Goal: Information Seeking & Learning: Check status

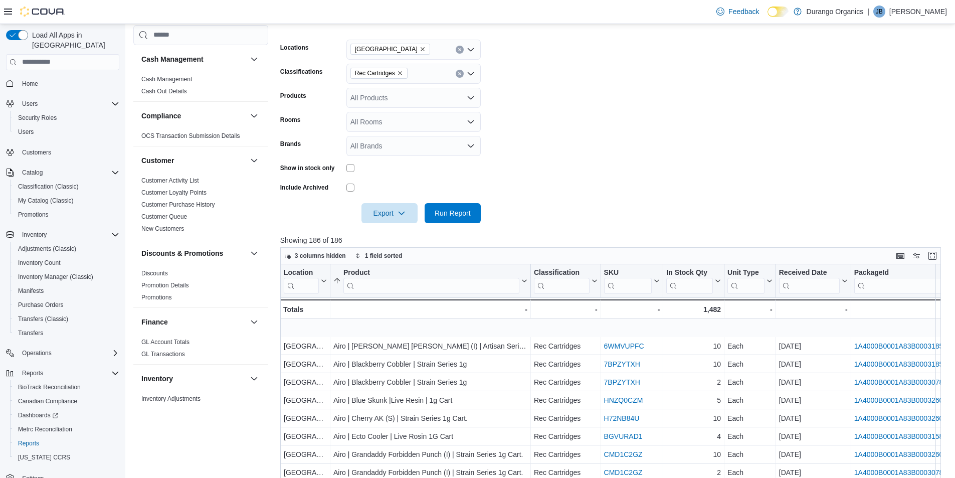
scroll to position [50, 0]
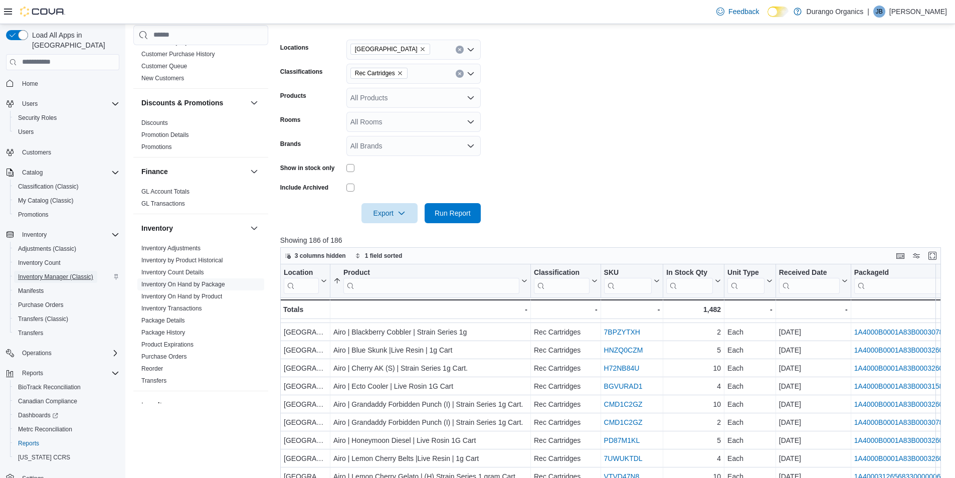
click at [60, 273] on span "Inventory Manager (Classic)" at bounding box center [55, 277] width 75 height 8
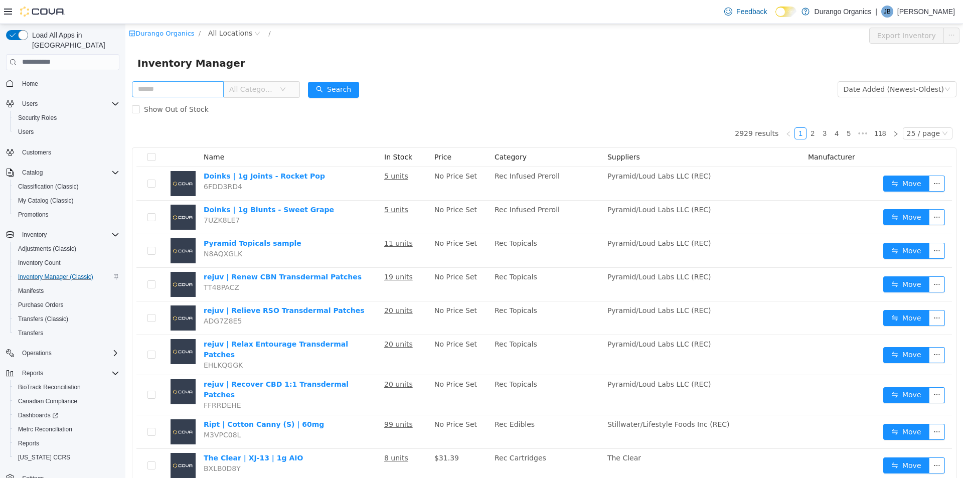
click at [223, 89] on input "text" at bounding box center [178, 89] width 92 height 16
type input "****"
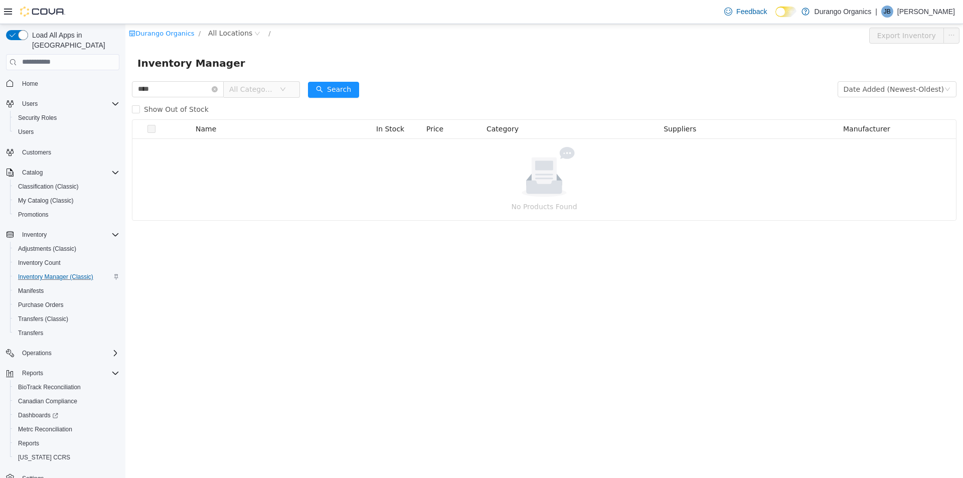
click at [162, 119] on th at bounding box center [151, 128] width 30 height 19
click at [161, 115] on label "Show Out of Stock" at bounding box center [172, 109] width 81 height 20
click at [218, 91] on icon "icon: close-circle" at bounding box center [215, 89] width 6 height 6
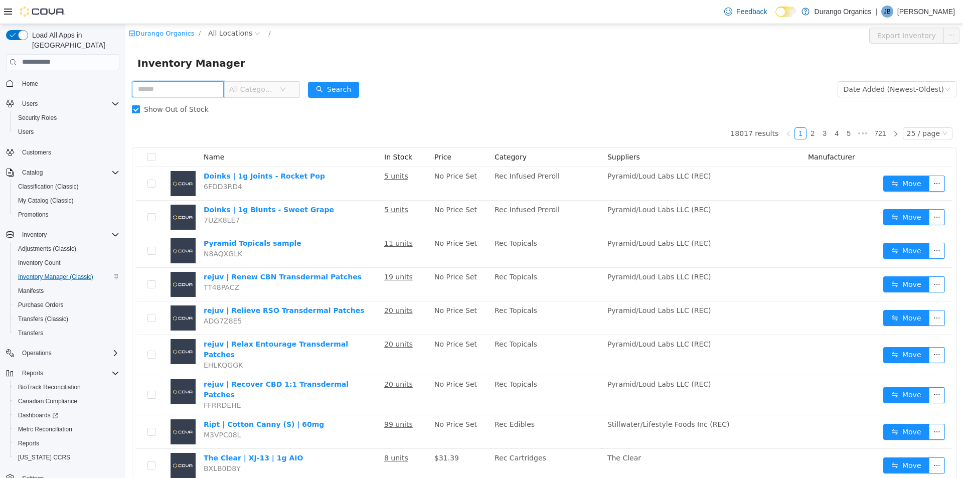
click at [220, 91] on input "text" at bounding box center [178, 89] width 92 height 16
type input "***"
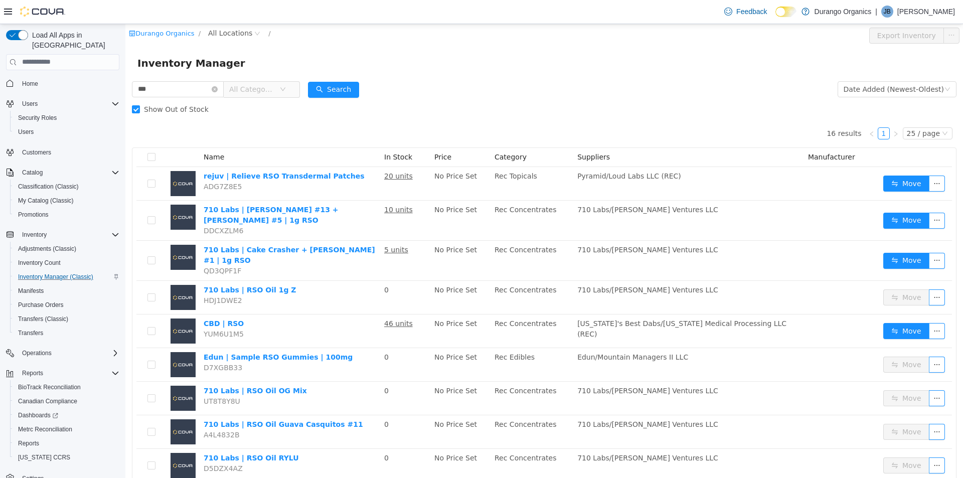
click at [272, 85] on span "All Categories" at bounding box center [252, 89] width 46 height 10
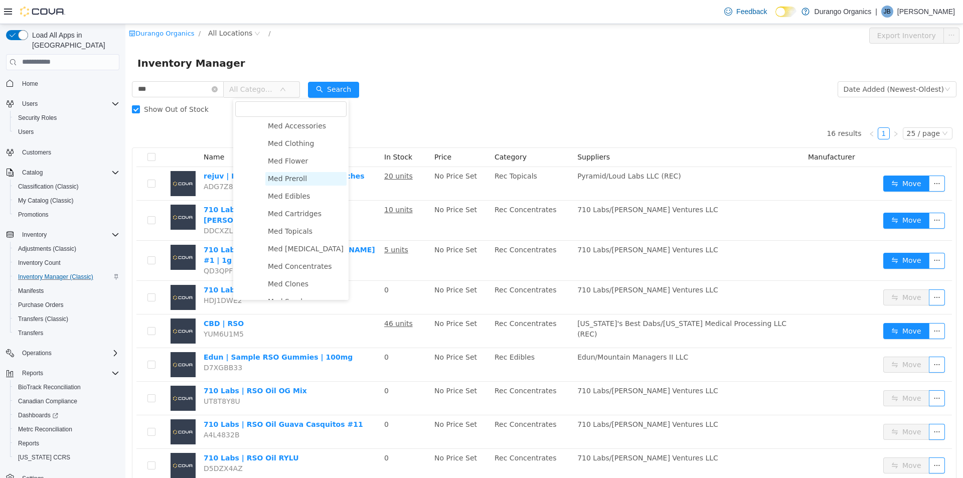
scroll to position [100, 0]
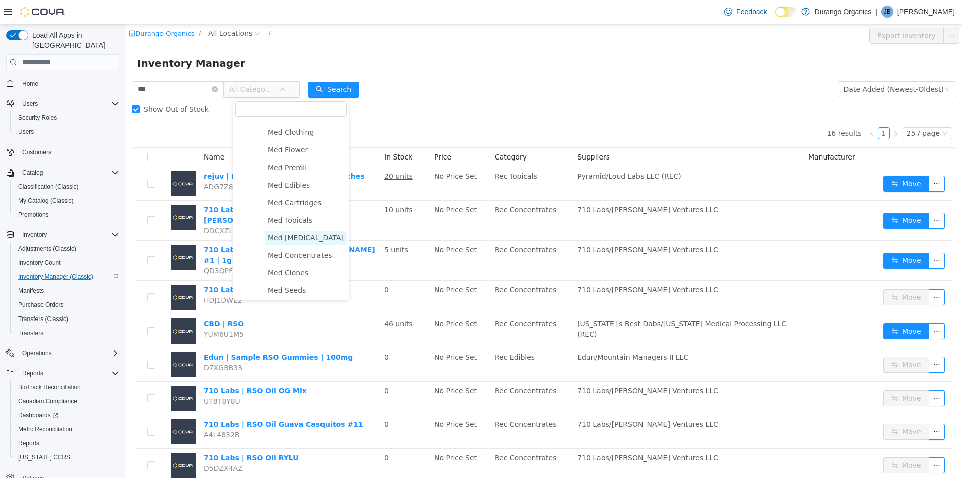
click at [292, 241] on span "Med [MEDICAL_DATA]" at bounding box center [306, 237] width 76 height 8
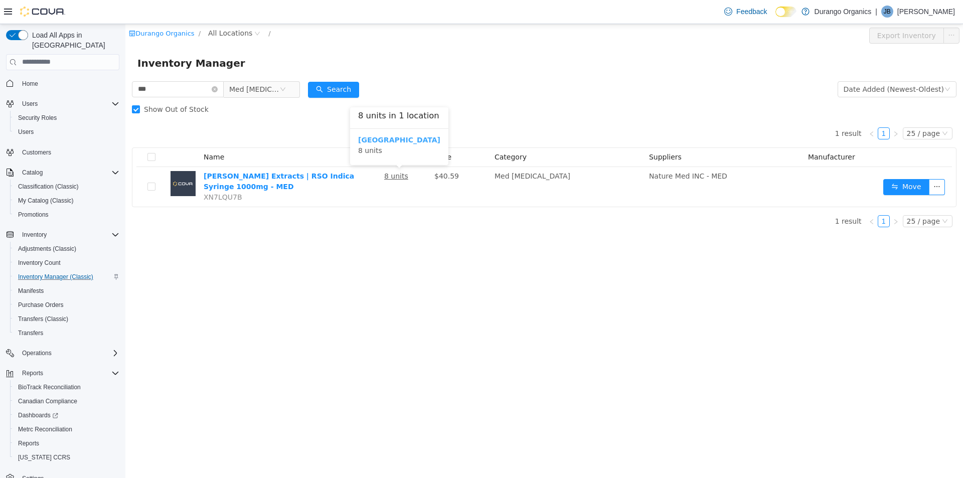
click at [369, 143] on b "[GEOGRAPHIC_DATA]" at bounding box center [399, 139] width 82 height 8
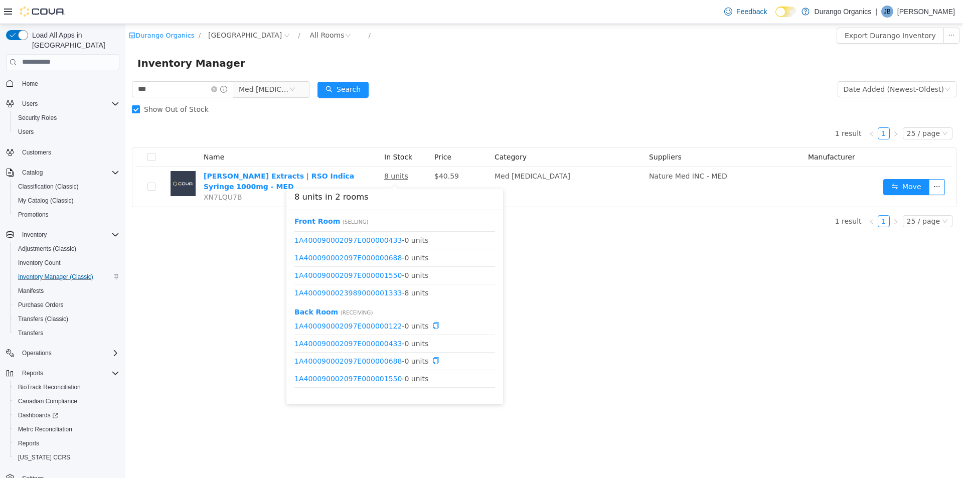
scroll to position [13, 0]
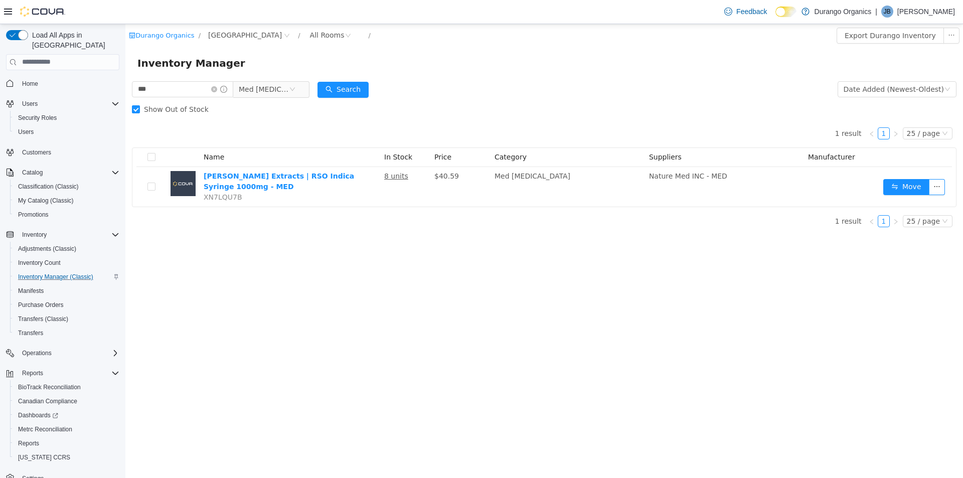
click at [189, 259] on div "Durango Organics / [GEOGRAPHIC_DATA] / All Rooms / Export Durango Inventory Inv…" at bounding box center [544, 251] width 838 height 454
click at [217, 90] on icon "icon: close-circle" at bounding box center [214, 89] width 6 height 6
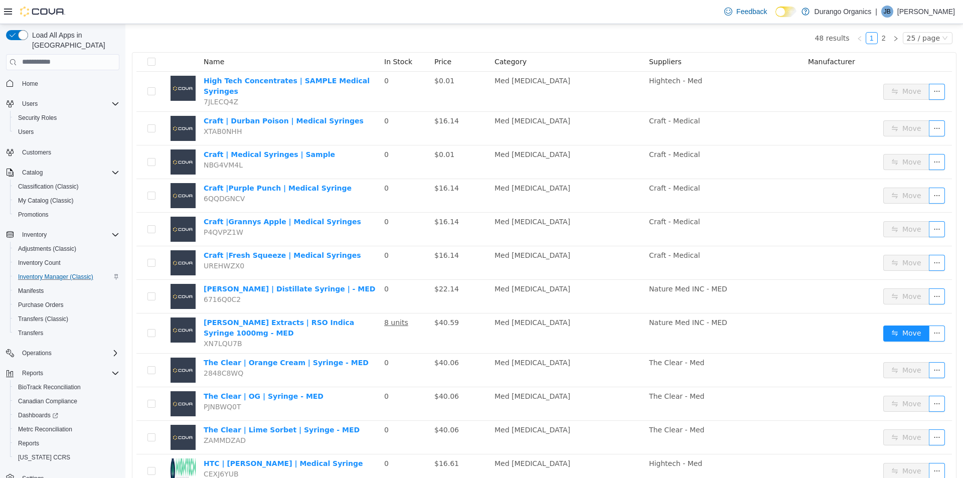
scroll to position [6, 0]
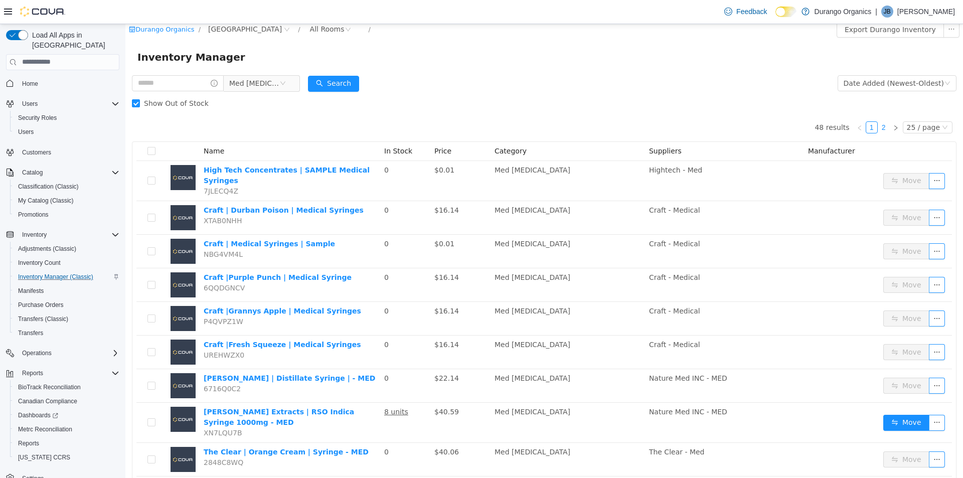
click at [880, 126] on link "2" at bounding box center [883, 126] width 11 height 11
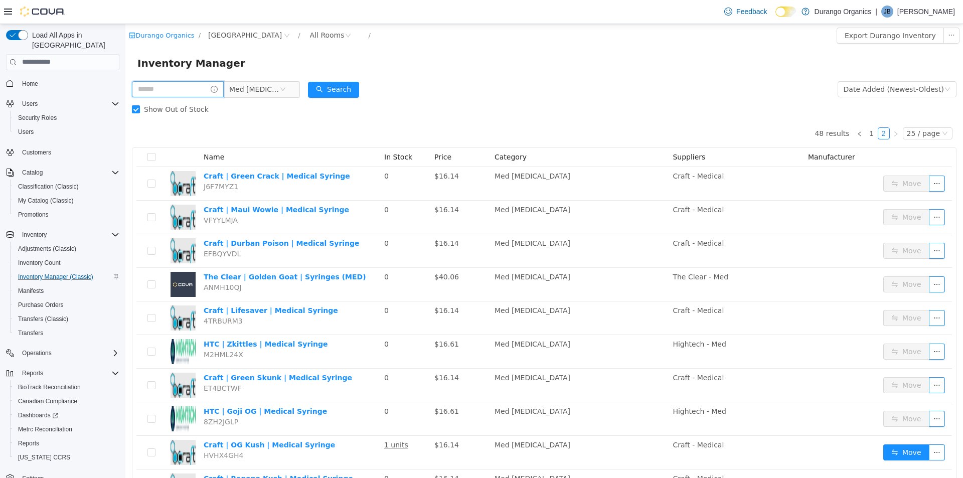
click at [217, 87] on input "text" at bounding box center [178, 89] width 92 height 16
click at [208, 90] on input "text" at bounding box center [178, 89] width 92 height 16
type input "*******"
click at [872, 133] on link "1" at bounding box center [871, 132] width 11 height 11
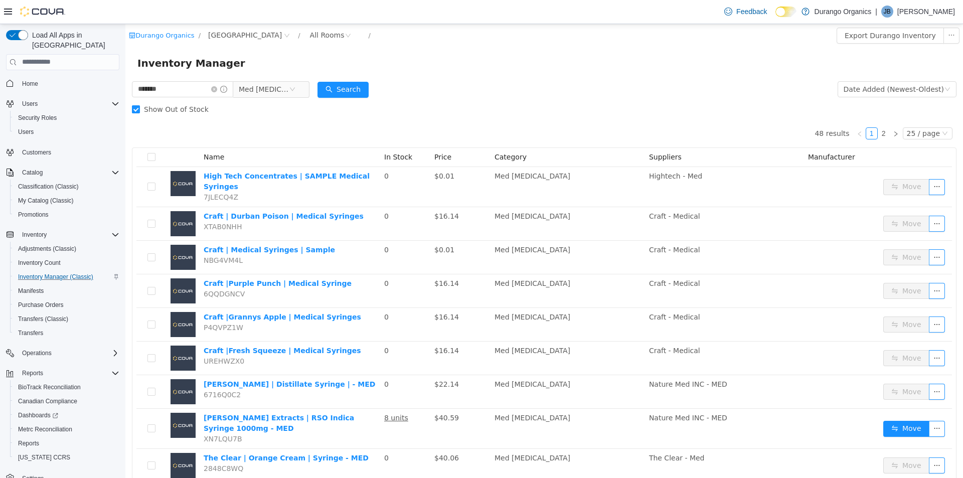
click at [194, 105] on span "Show Out of Stock" at bounding box center [176, 109] width 73 height 8
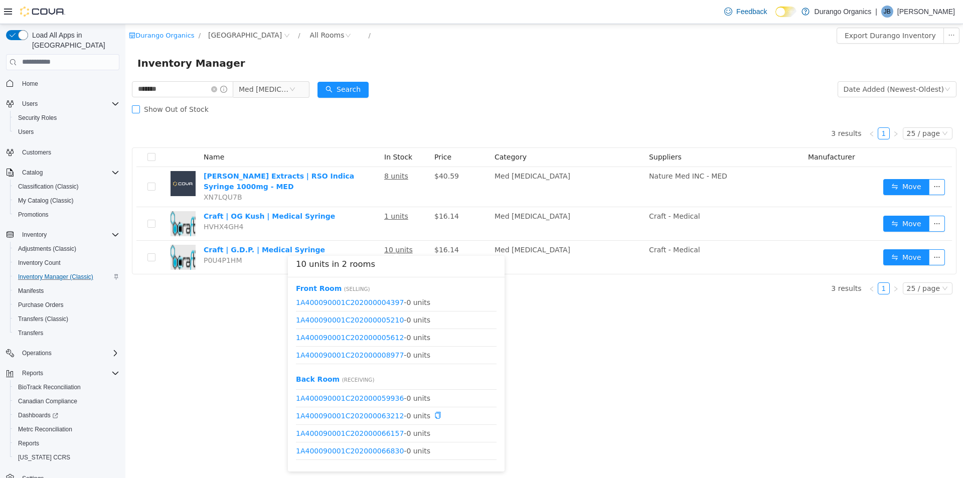
scroll to position [539, 0]
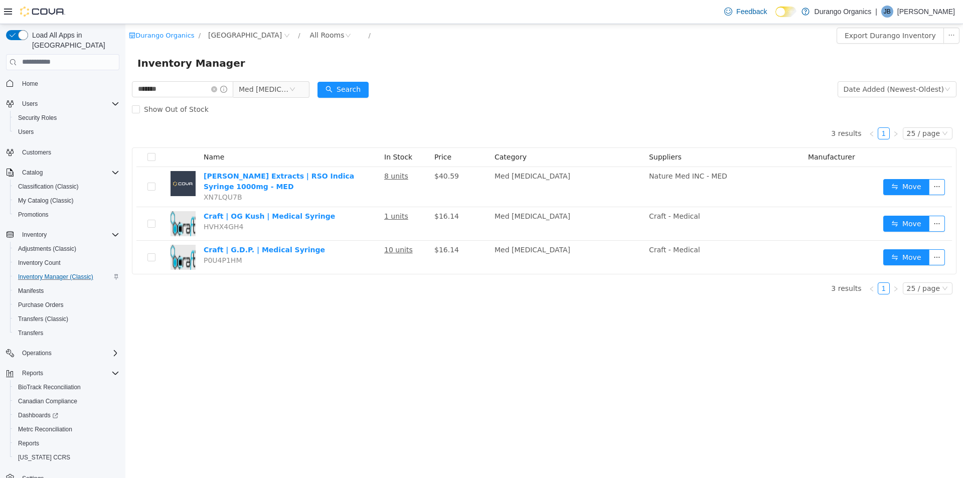
click at [690, 327] on div "Durango Organics / [GEOGRAPHIC_DATA] / All Rooms / Export Durango Inventory Inv…" at bounding box center [544, 251] width 838 height 454
click at [217, 89] on icon "icon: close-circle" at bounding box center [214, 89] width 6 height 6
click at [279, 89] on span "Med [MEDICAL_DATA]" at bounding box center [254, 88] width 50 height 15
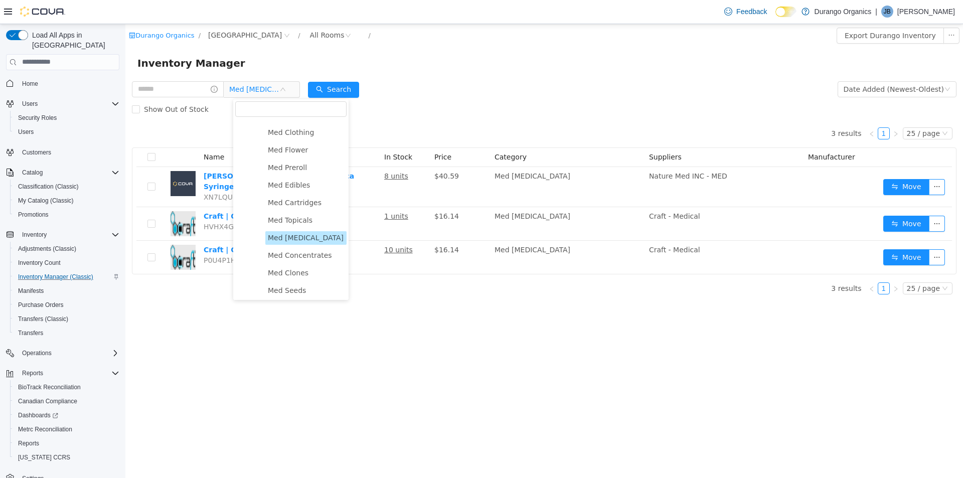
click at [304, 266] on ul "Med Accessories Med Clothing Med Flower Med Preroll Med Edibles Med Cartridges …" at bounding box center [295, 229] width 102 height 242
click at [304, 262] on span "Med Concentrates" at bounding box center [305, 255] width 81 height 14
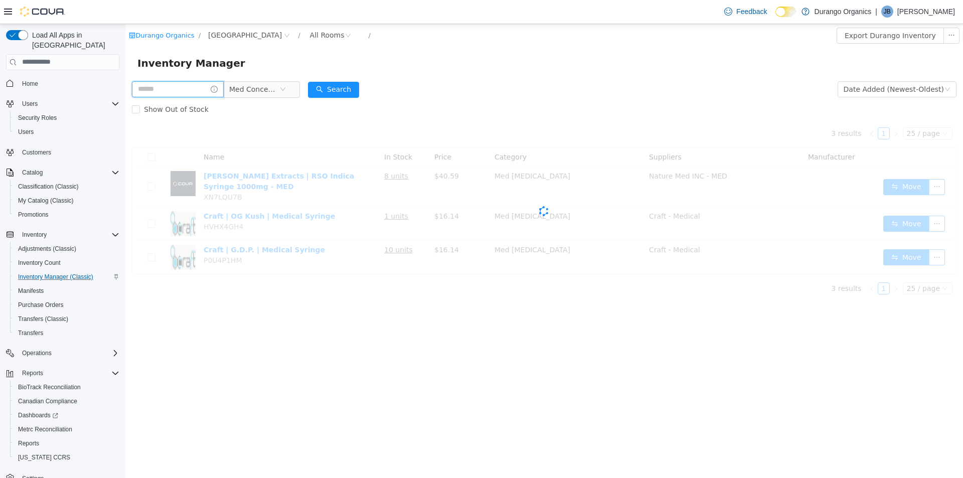
click at [198, 85] on input "text" at bounding box center [178, 89] width 92 height 16
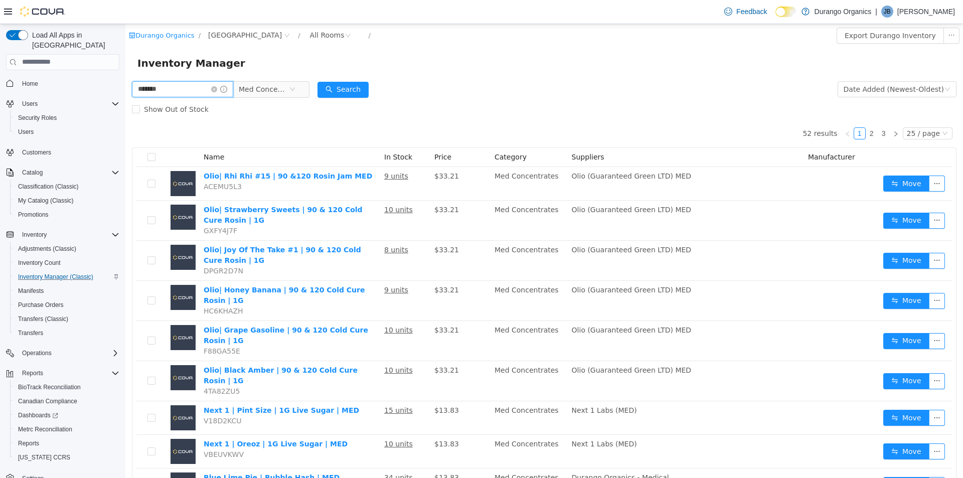
type input "*******"
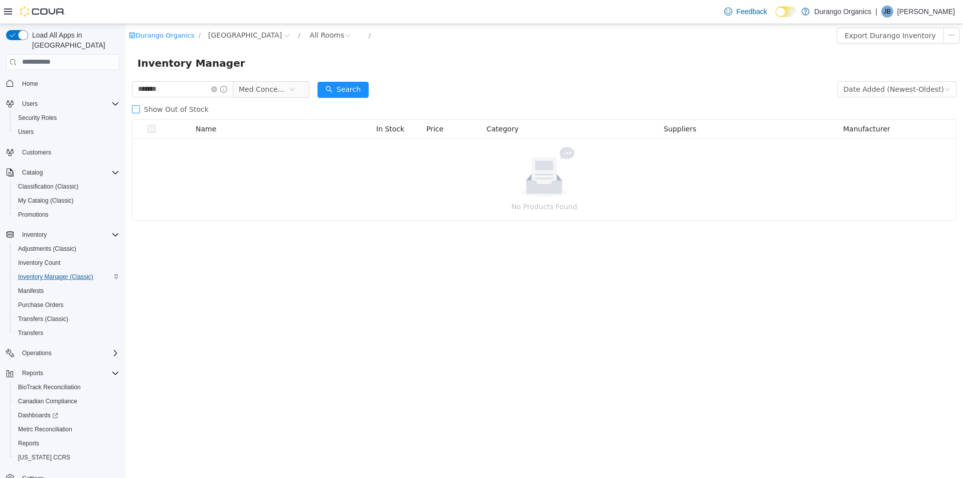
click at [171, 105] on span "Show Out of Stock" at bounding box center [176, 109] width 73 height 8
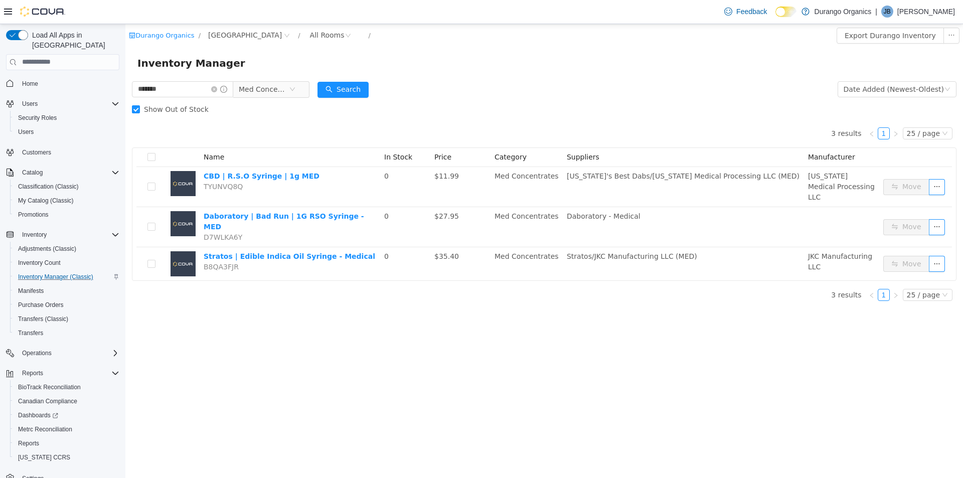
click at [374, 289] on div "3 results 1 25 / page Name In Stock Price Category Suppliers Manufacturer CBD |…" at bounding box center [544, 214] width 824 height 190
drag, startPoint x: 221, startPoint y: 88, endPoint x: 339, endPoint y: 25, distance: 133.3
click at [217, 88] on icon "icon: close-circle" at bounding box center [214, 89] width 6 height 6
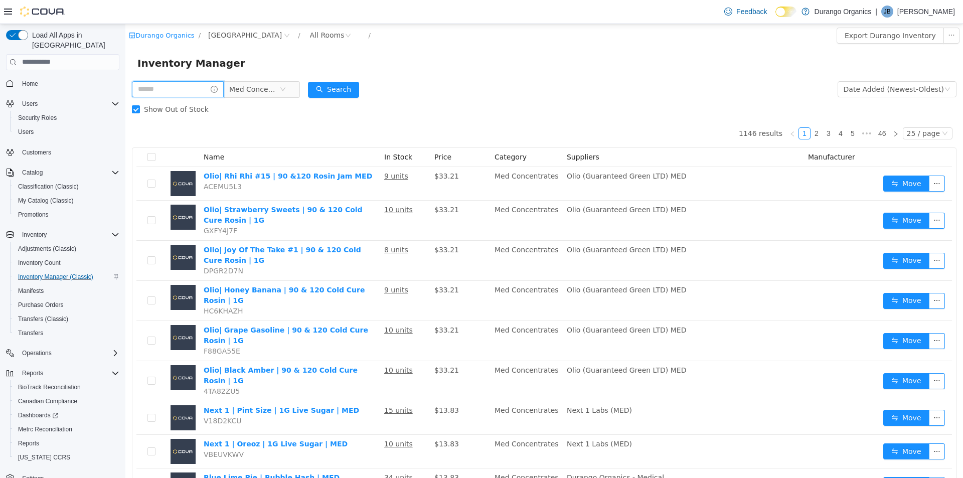
click at [177, 86] on input "text" at bounding box center [178, 89] width 92 height 16
drag, startPoint x: 156, startPoint y: 113, endPoint x: 301, endPoint y: 102, distance: 144.9
click at [156, 113] on label "Show Out of Stock" at bounding box center [172, 109] width 81 height 20
click at [203, 84] on input "text" at bounding box center [178, 89] width 92 height 16
type input "**********"
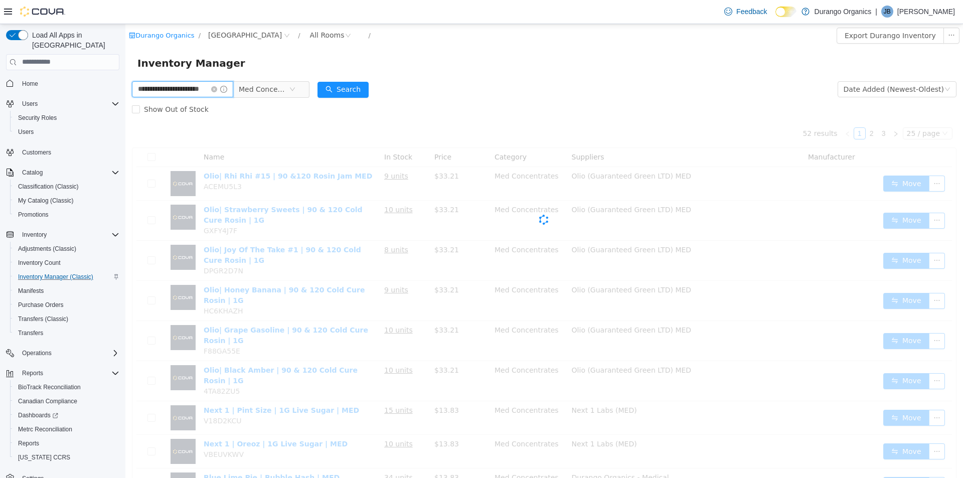
scroll to position [0, 14]
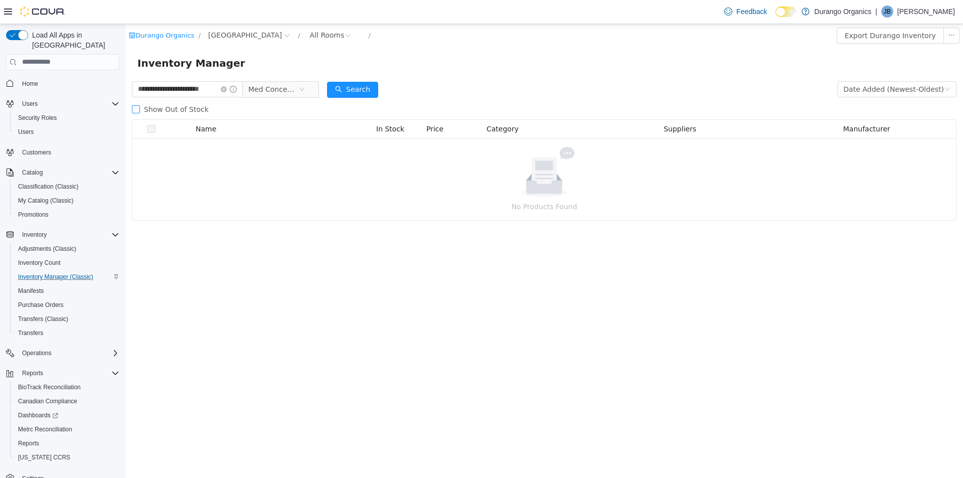
click at [199, 106] on span "Show Out of Stock" at bounding box center [176, 109] width 73 height 8
click at [273, 89] on span "Med Concentrates" at bounding box center [273, 88] width 50 height 15
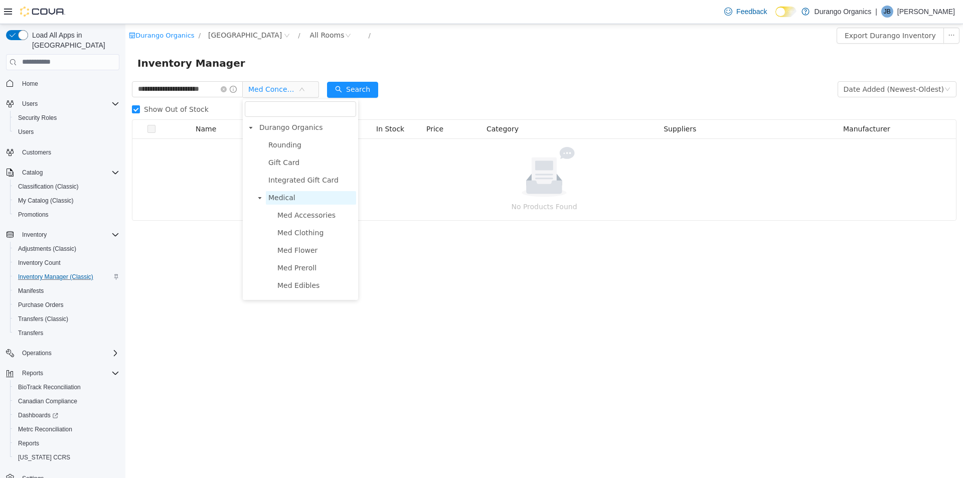
click at [288, 201] on span "Medical" at bounding box center [281, 197] width 27 height 8
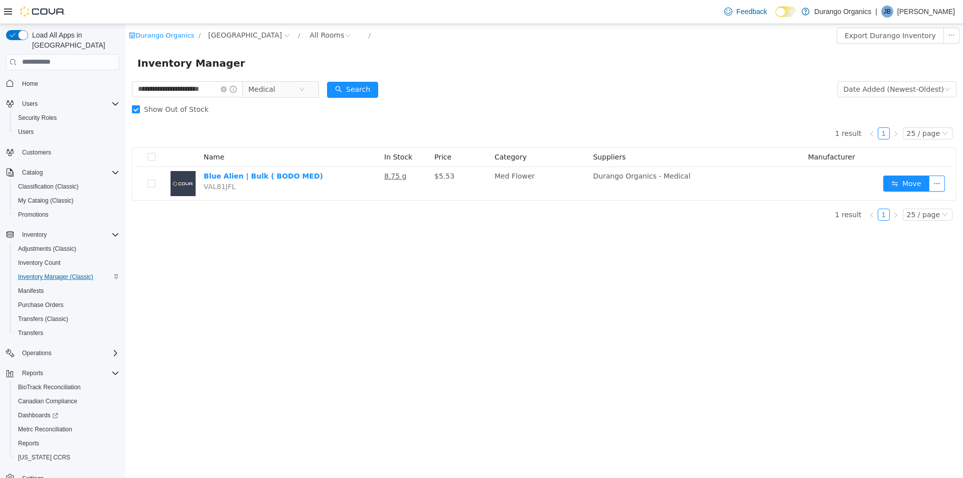
click at [188, 108] on span "Show Out of Stock" at bounding box center [176, 109] width 73 height 8
click at [225, 89] on icon "icon: close-circle" at bounding box center [224, 89] width 6 height 6
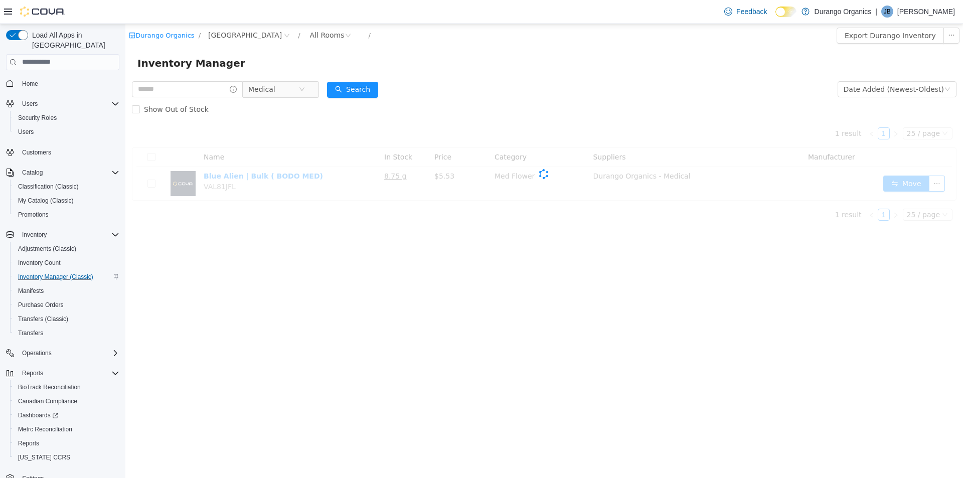
click at [230, 91] on icon "icon: info-circle" at bounding box center [233, 88] width 7 height 7
click at [202, 91] on input "text" at bounding box center [187, 89] width 111 height 16
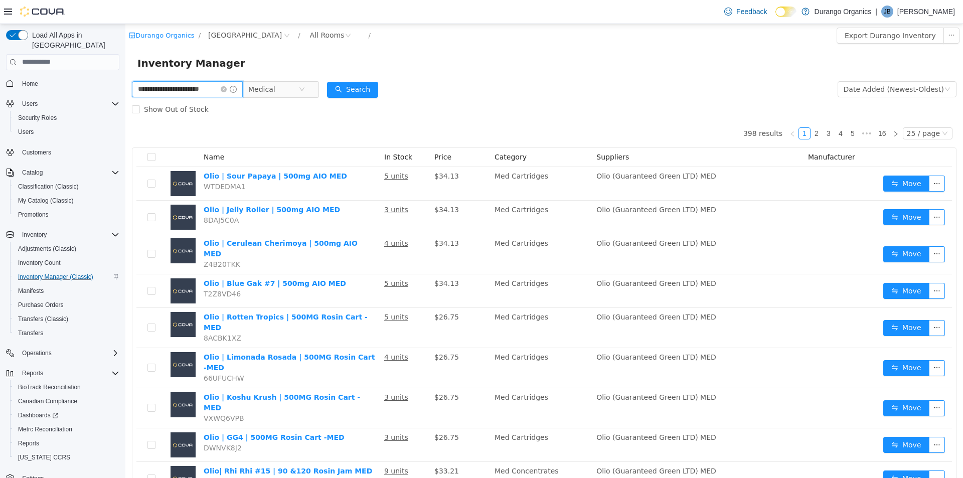
type input "**********"
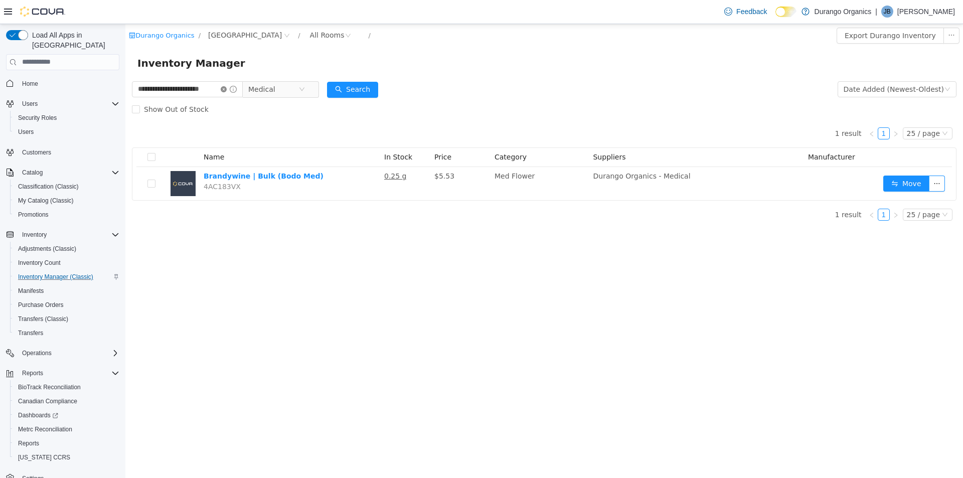
click at [223, 91] on icon "icon: close-circle" at bounding box center [224, 89] width 6 height 6
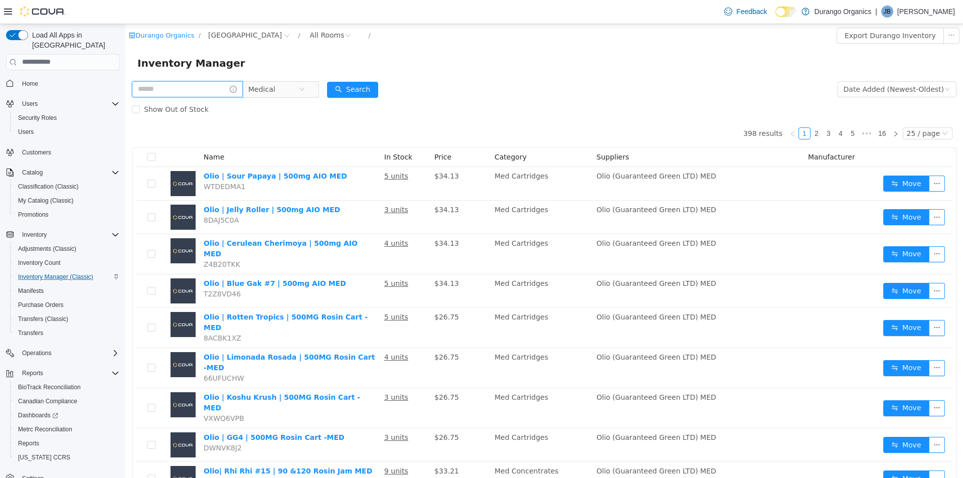
click at [168, 88] on input "text" at bounding box center [187, 89] width 111 height 16
type input "**********"
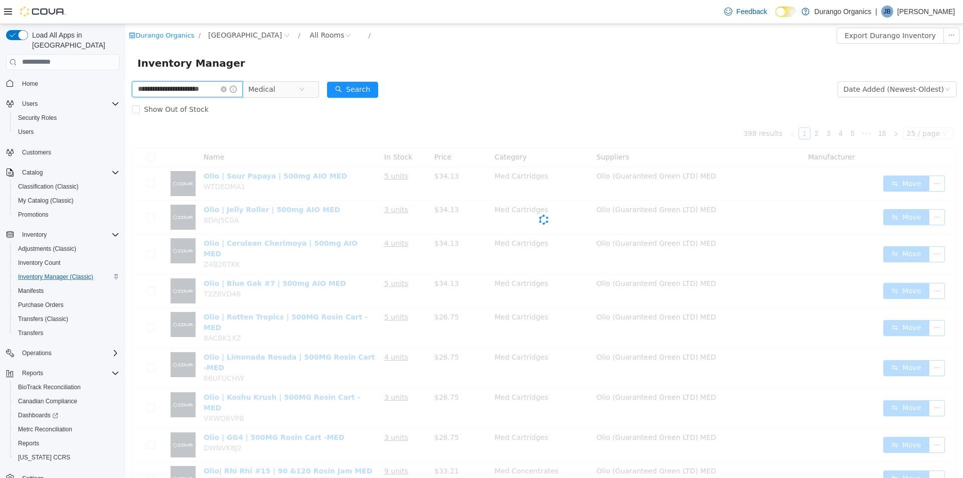
scroll to position [0, 14]
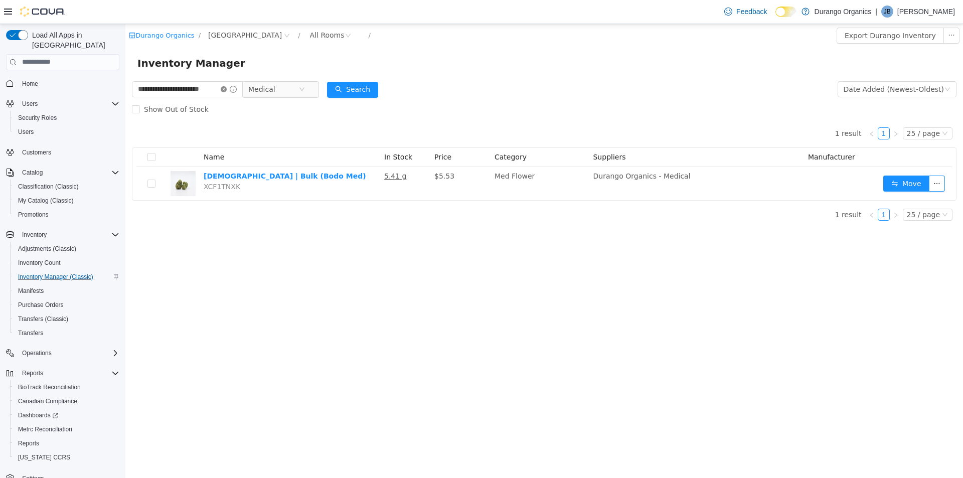
click at [221, 89] on icon "icon: close-circle" at bounding box center [224, 89] width 6 height 6
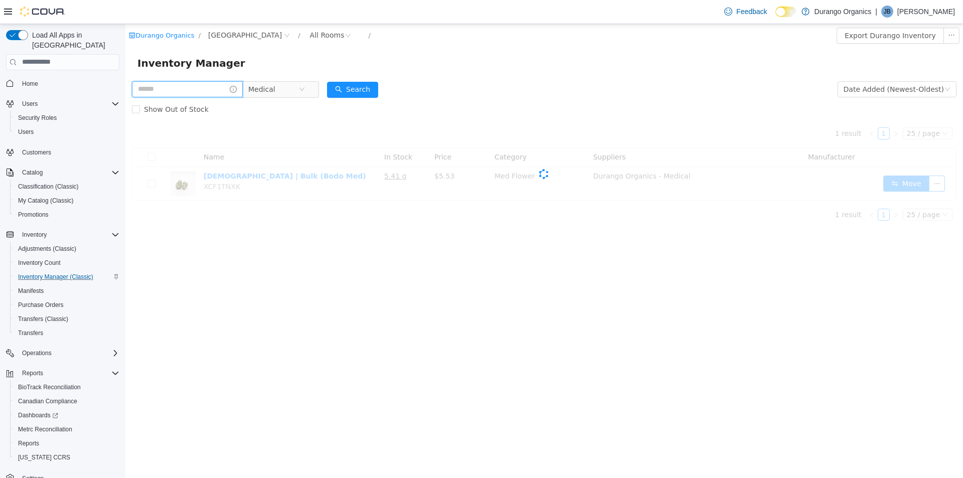
click at [212, 89] on input "text" at bounding box center [187, 89] width 111 height 16
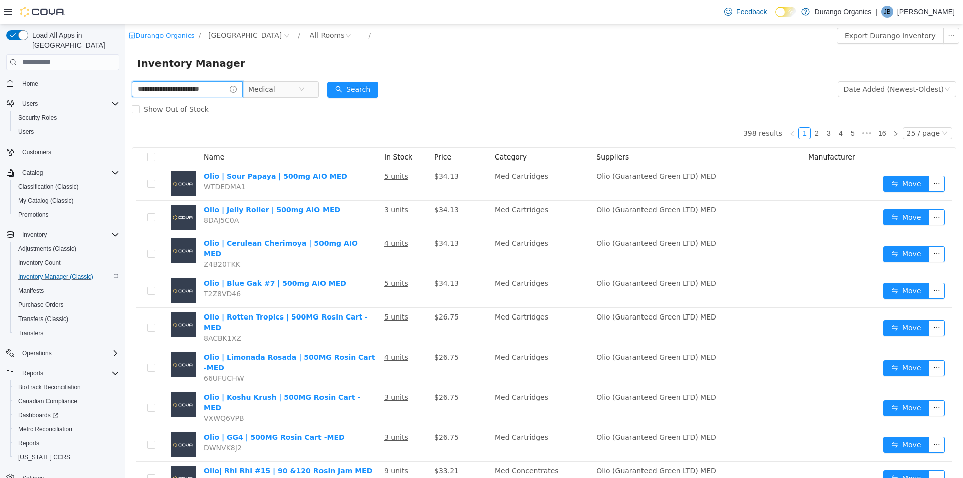
type input "**********"
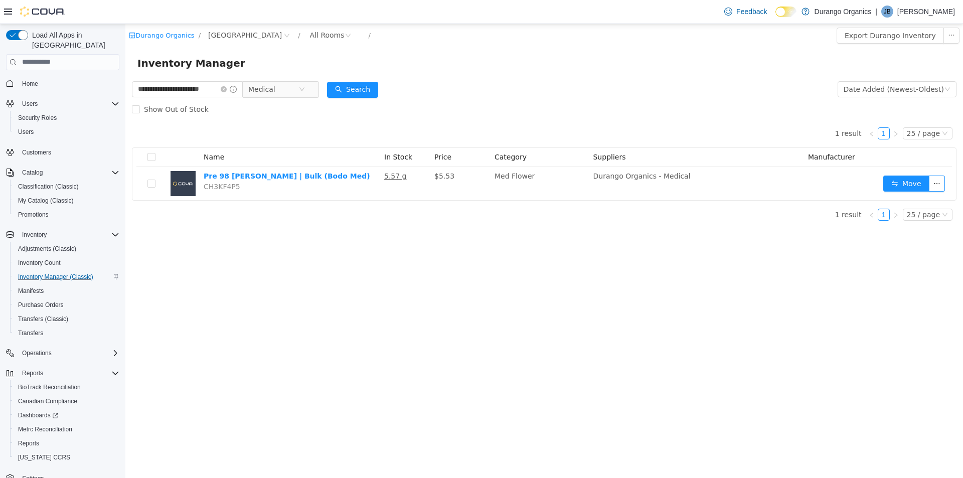
click at [320, 69] on div "Inventory Manager" at bounding box center [543, 63] width 813 height 16
click at [212, 91] on input "**********" at bounding box center [187, 89] width 111 height 16
